Goal: Answer question/provide support

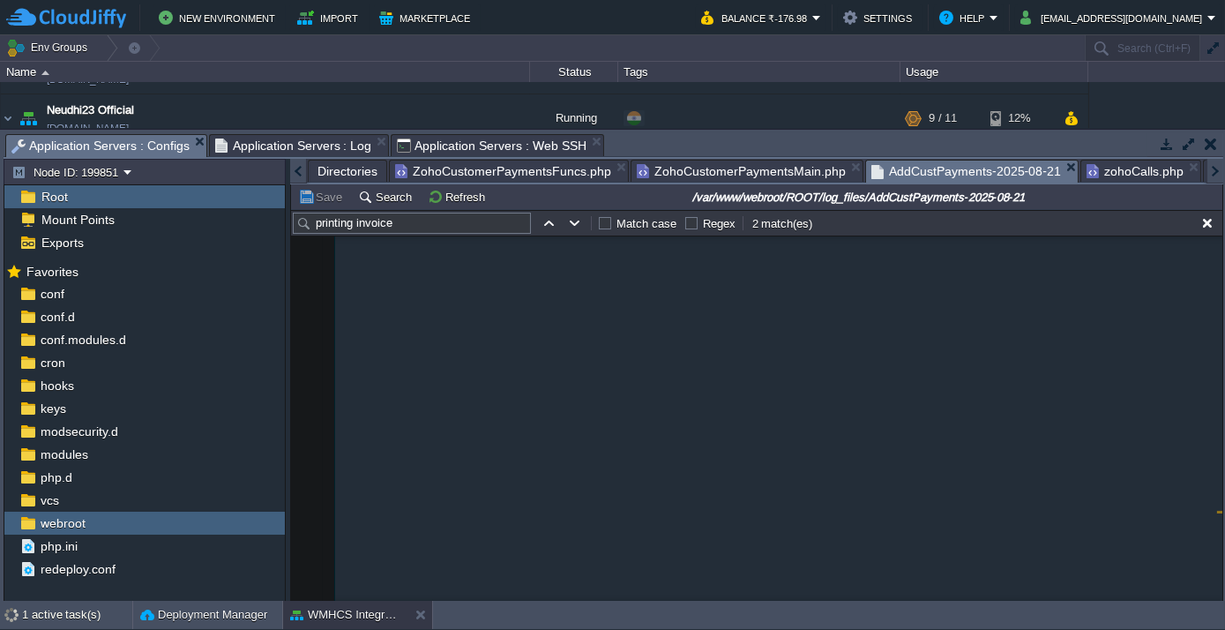
scroll to position [7315, 0]
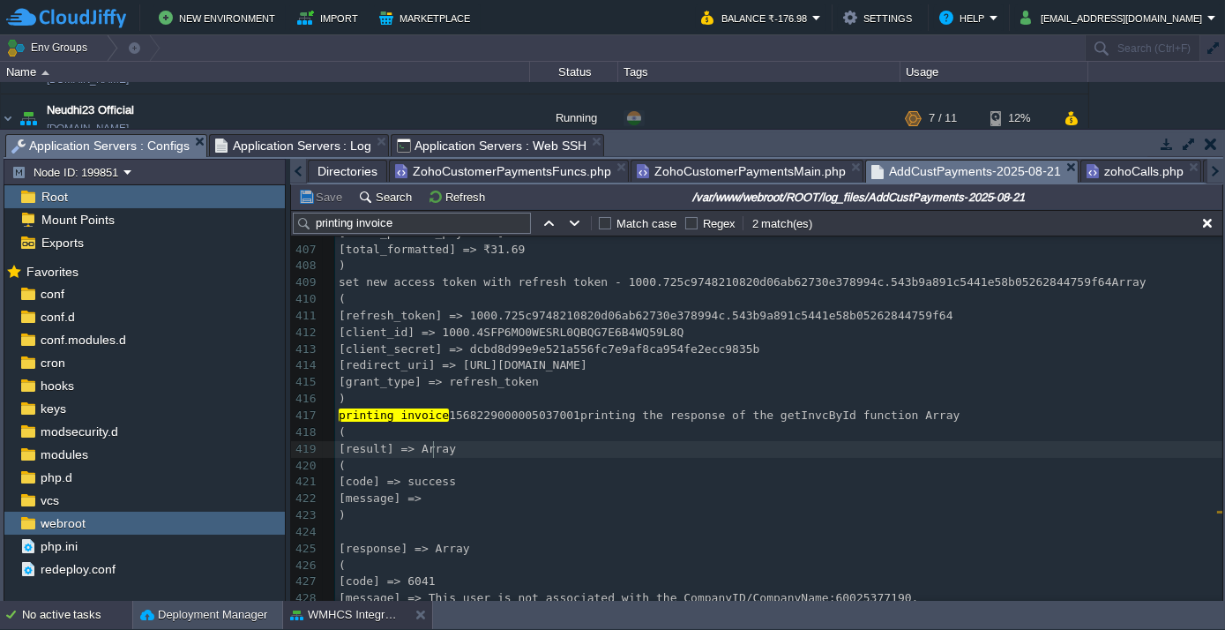
click at [56, 611] on div "No active tasks" at bounding box center [77, 614] width 110 height 28
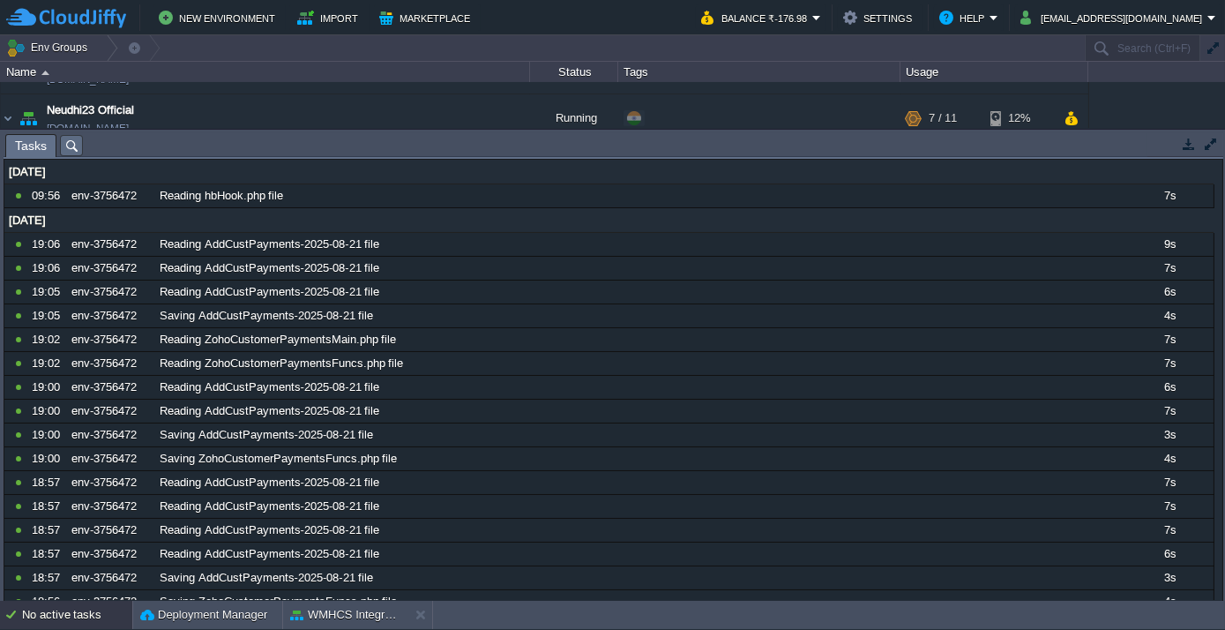
click at [56, 611] on div "No active tasks" at bounding box center [77, 614] width 110 height 28
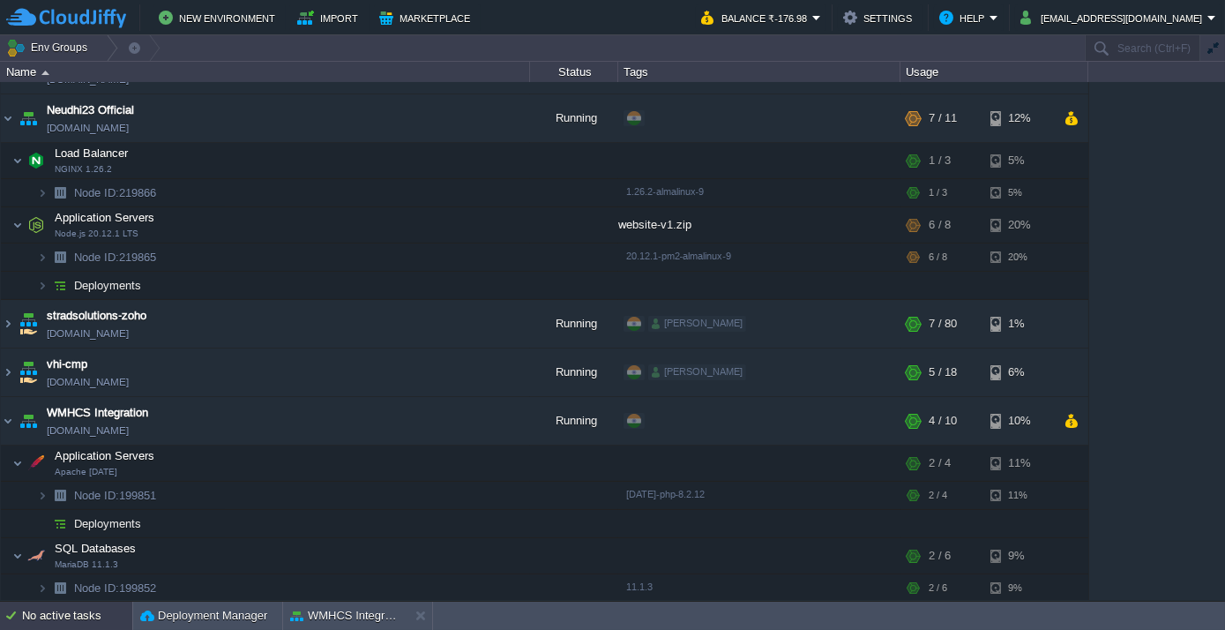
scroll to position [83, 0]
click at [205, 610] on button "Deployment Manager" at bounding box center [203, 616] width 127 height 18
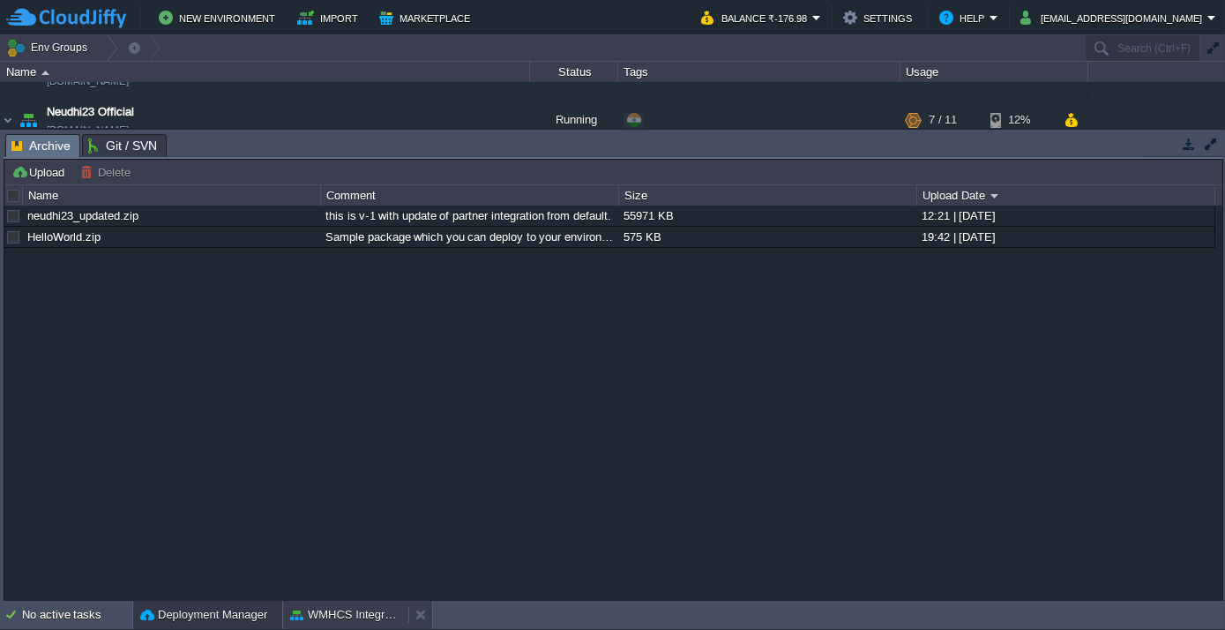
click at [308, 610] on button "WMHCS Integration" at bounding box center [345, 615] width 111 height 18
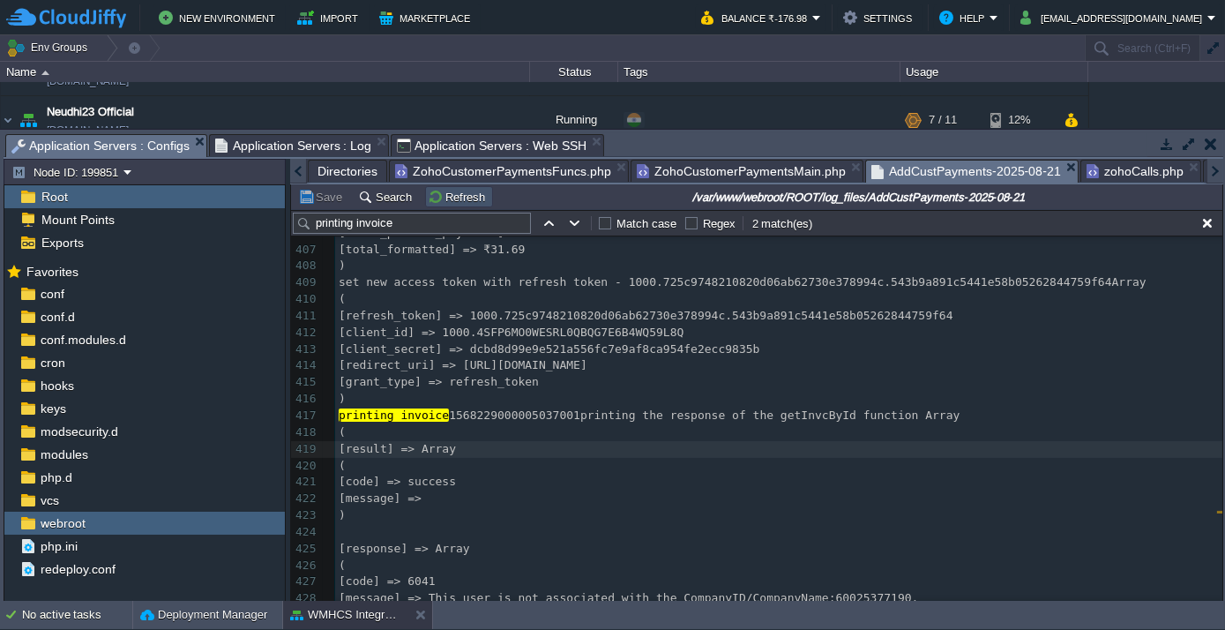
click at [454, 200] on button "Refresh" at bounding box center [459, 197] width 63 height 16
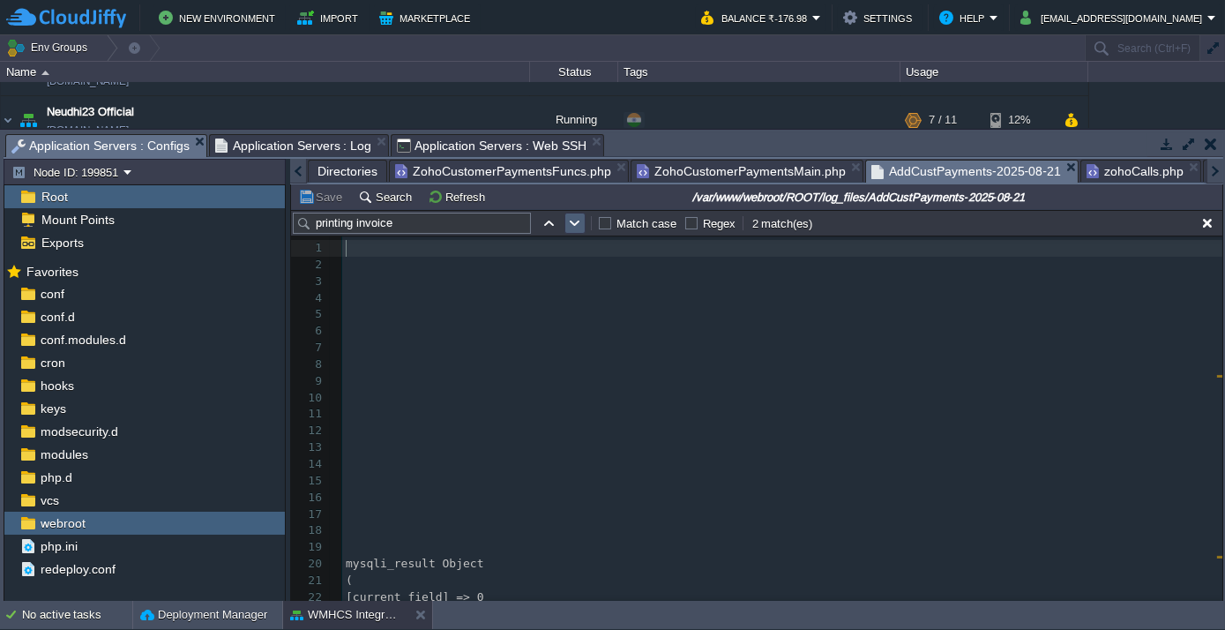
click at [576, 224] on button "button" at bounding box center [575, 223] width 16 height 16
type textarea "printing invoice"
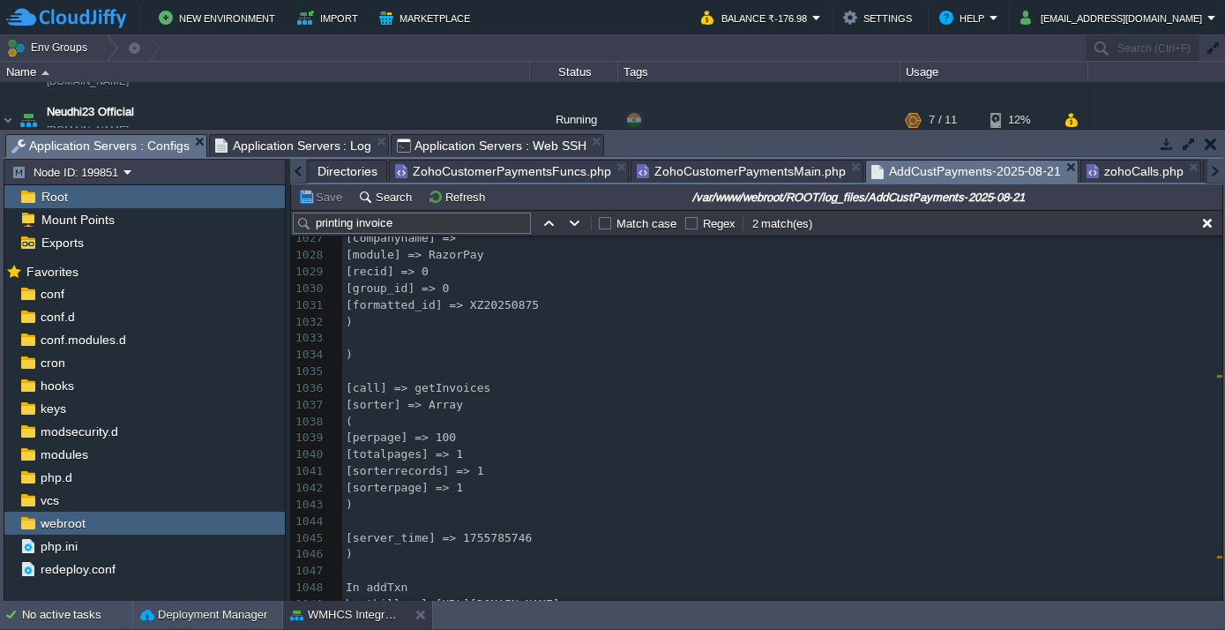
scroll to position [18102, 0]
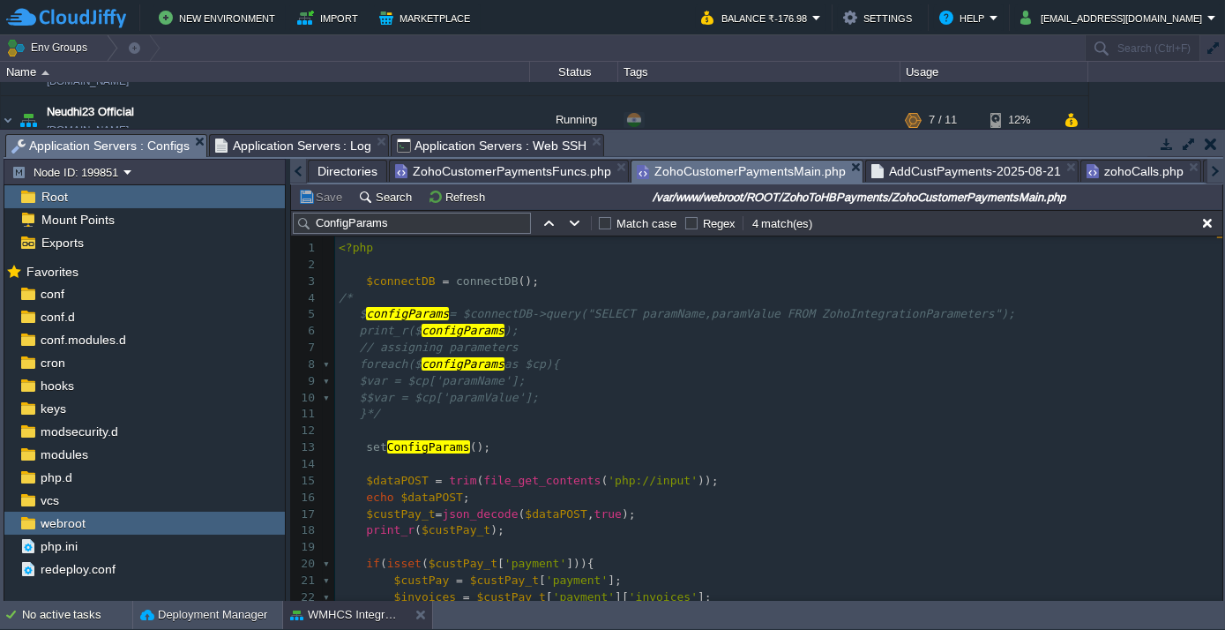
click at [710, 177] on span "ZohoCustomerPaymentsMain.php" at bounding box center [741, 171] width 209 height 22
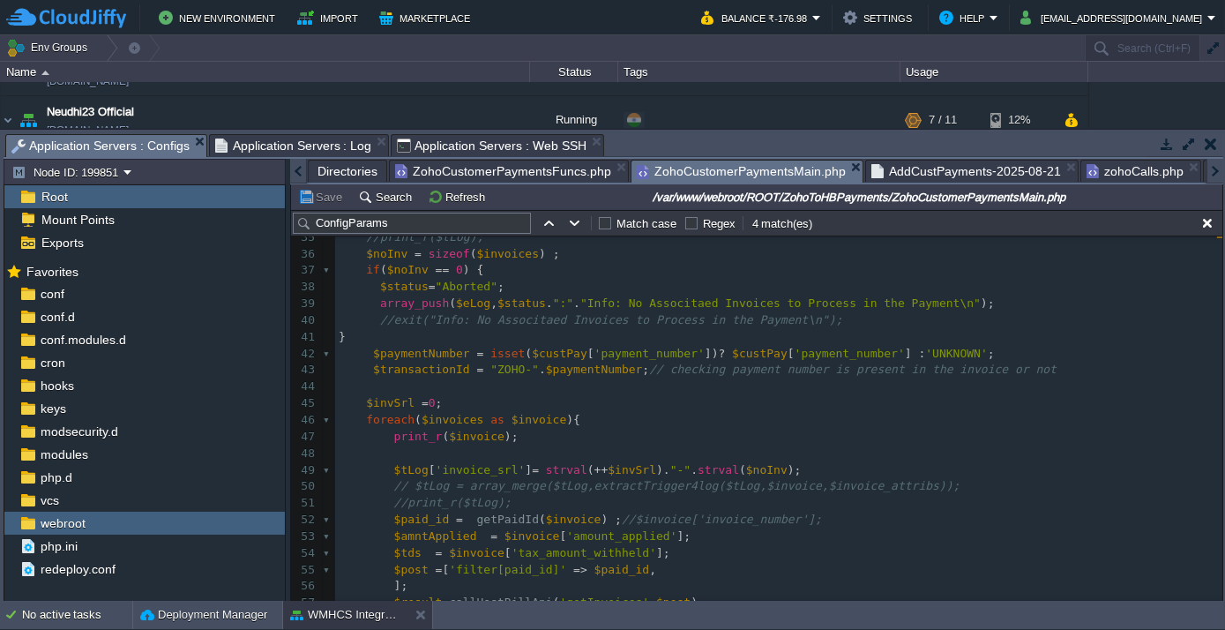
scroll to position [578, 0]
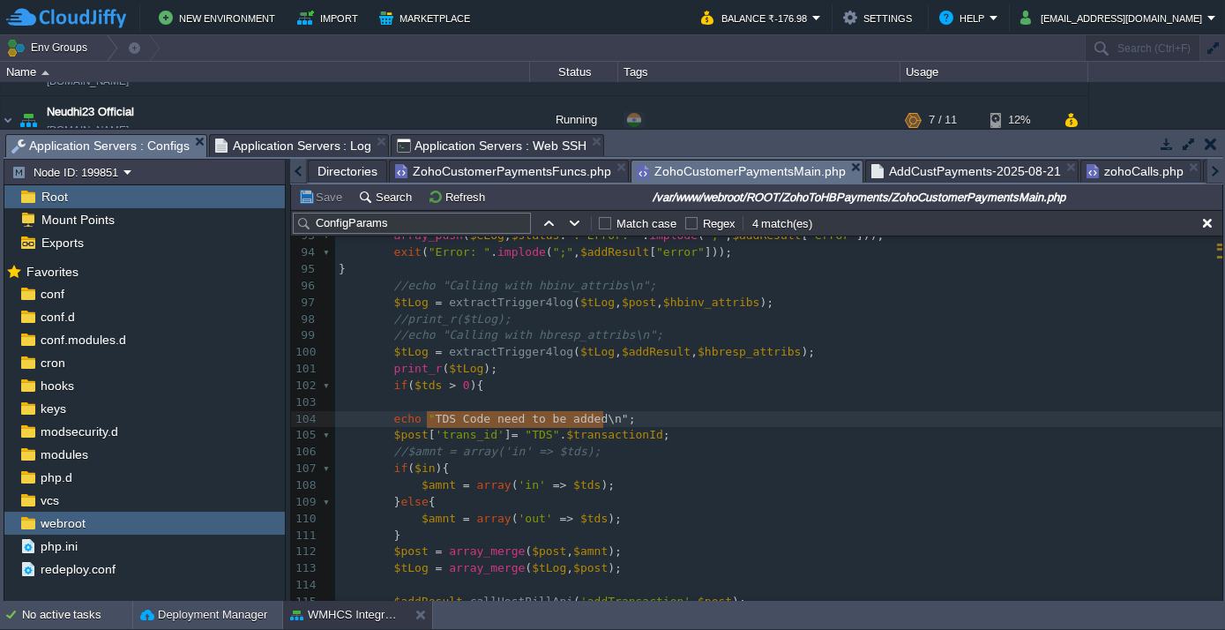
type textarea "TDS Code need to be added\n"
drag, startPoint x: 428, startPoint y: 419, endPoint x: 596, endPoint y: 416, distance: 168.4
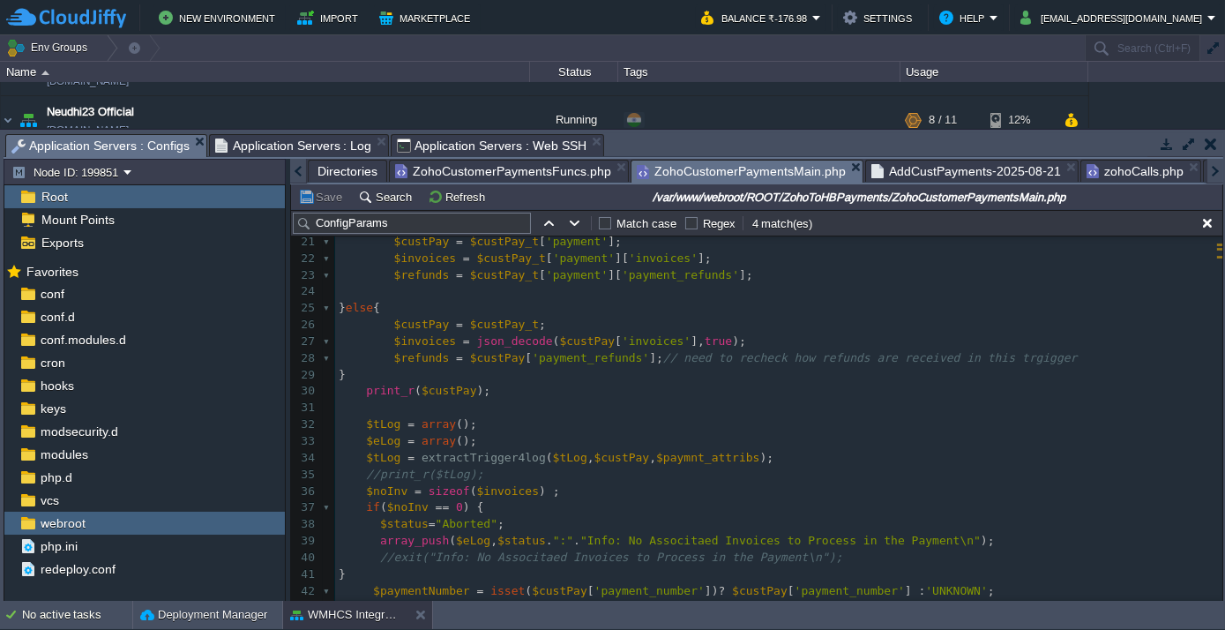
scroll to position [0, 0]
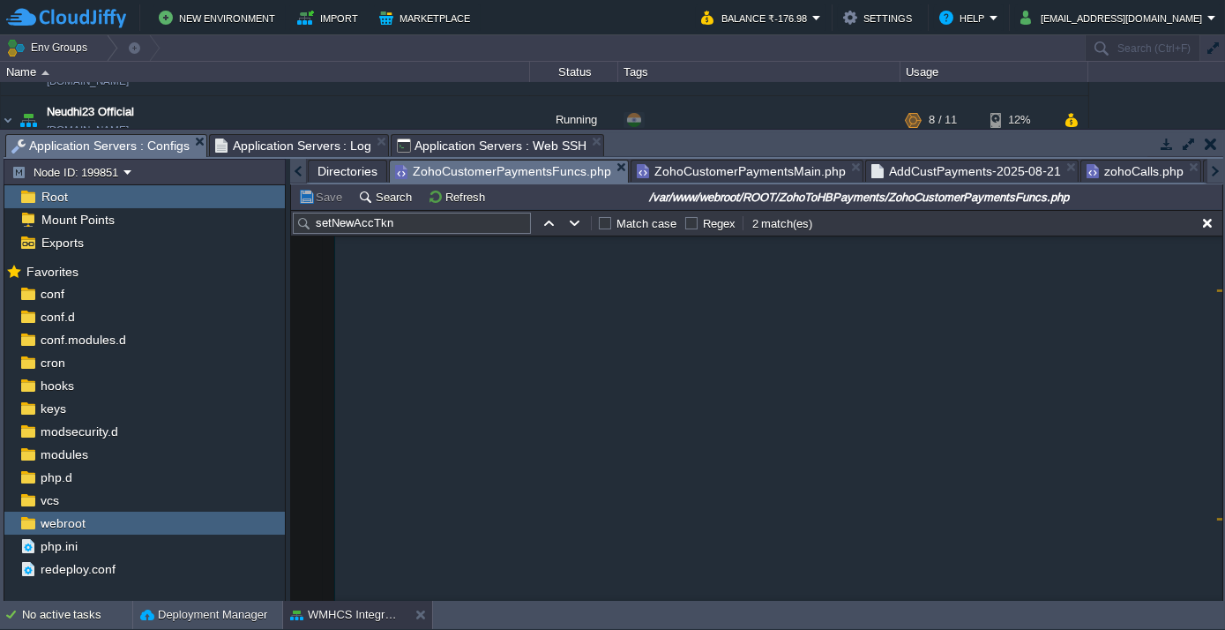
click at [519, 174] on span "ZohoCustomerPaymentsFuncs.php" at bounding box center [503, 171] width 216 height 22
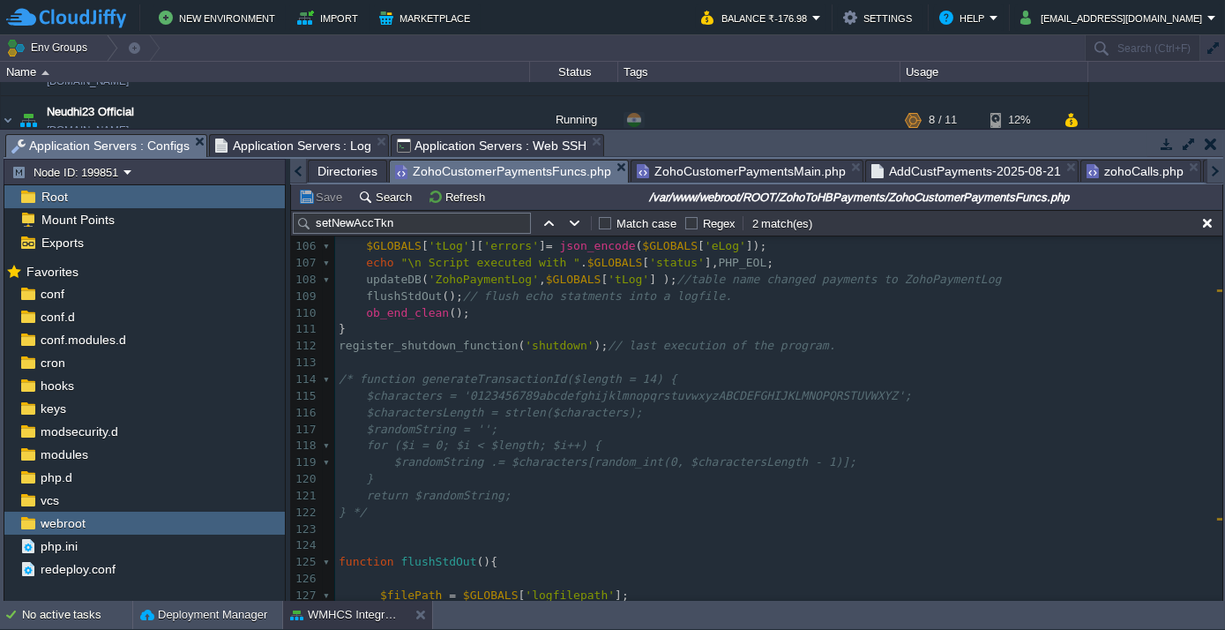
click at [721, 175] on span "ZohoCustomerPaymentsMain.php" at bounding box center [741, 170] width 209 height 21
